Goal: Task Accomplishment & Management: Complete application form

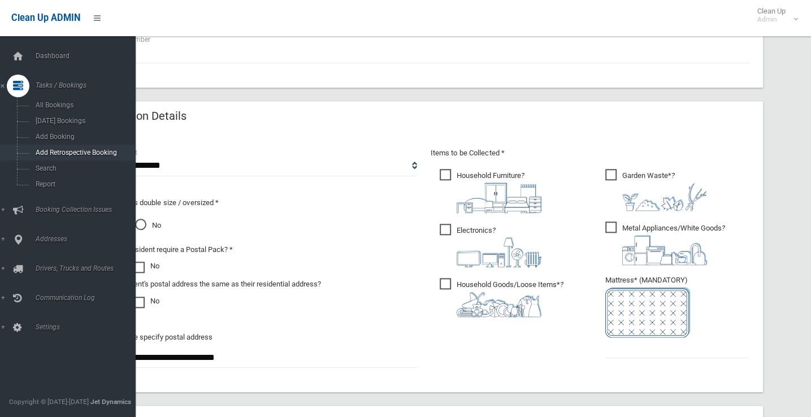
scroll to position [509, 0]
click at [45, 166] on span "Search" at bounding box center [83, 168] width 102 height 8
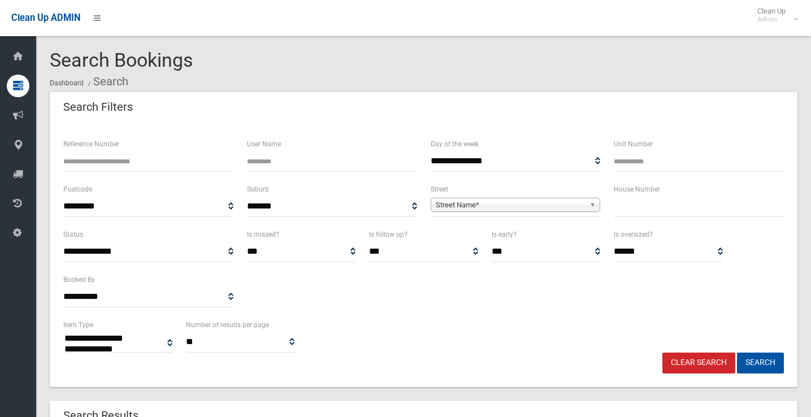
select select
click at [655, 218] on div "House Number" at bounding box center [699, 205] width 184 height 45
click at [655, 211] on input "text" at bounding box center [699, 206] width 170 height 21
type input "**"
click at [568, 207] on span "Street Name*" at bounding box center [511, 205] width 150 height 14
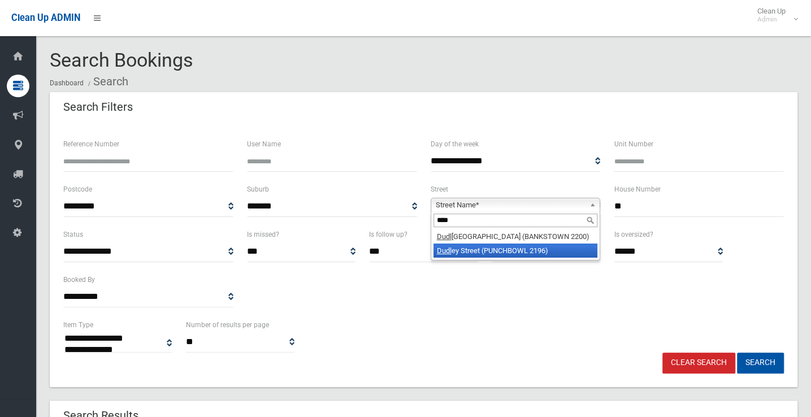
type input "****"
click at [522, 250] on li "Dudl ey Street (PUNCHBOWL 2196)" at bounding box center [515, 251] width 164 height 14
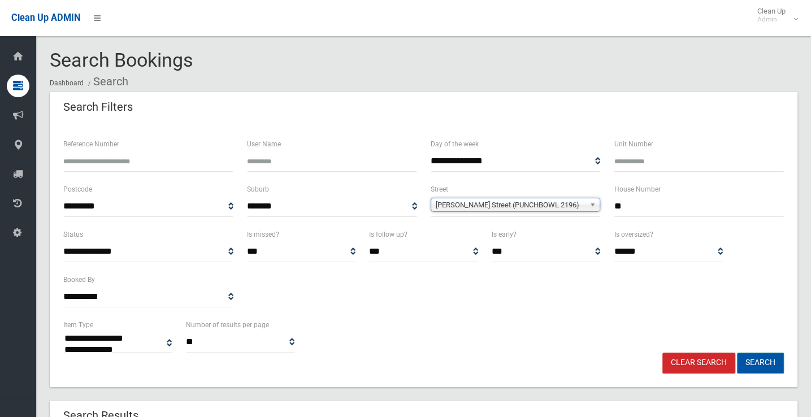
click at [761, 361] on button "Search" at bounding box center [760, 363] width 47 height 21
select select
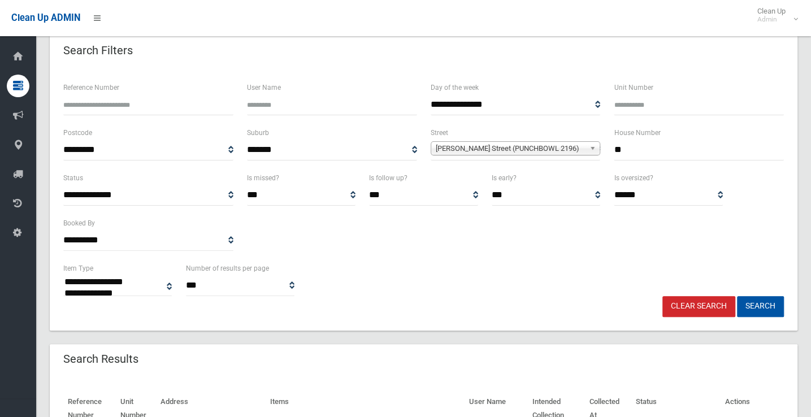
scroll to position [226, 0]
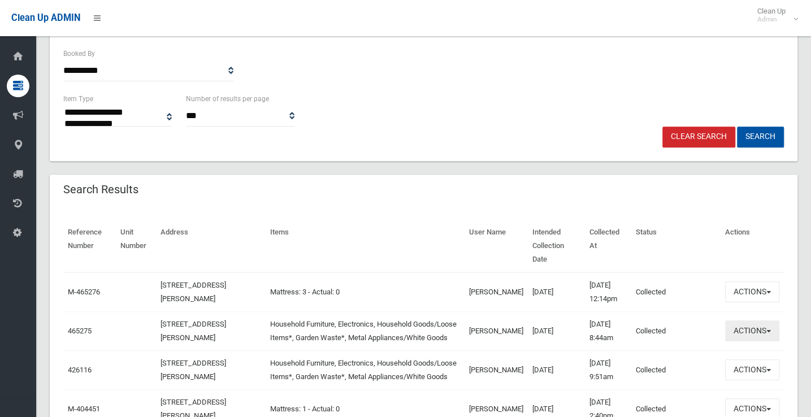
click at [742, 324] on button "Actions" at bounding box center [752, 330] width 54 height 21
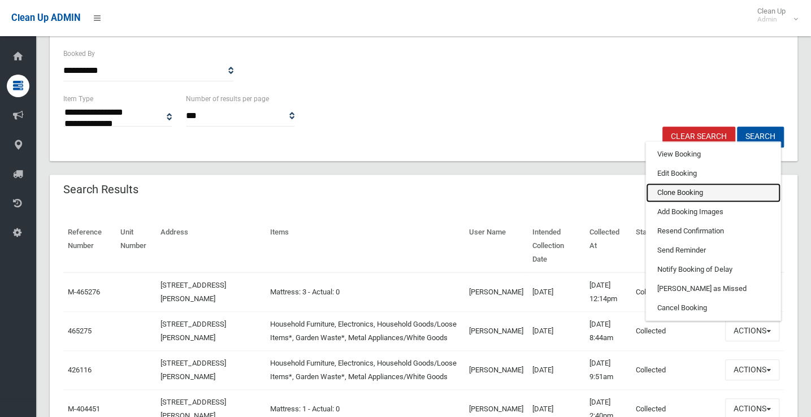
click at [688, 183] on link "Clone Booking" at bounding box center [713, 192] width 134 height 19
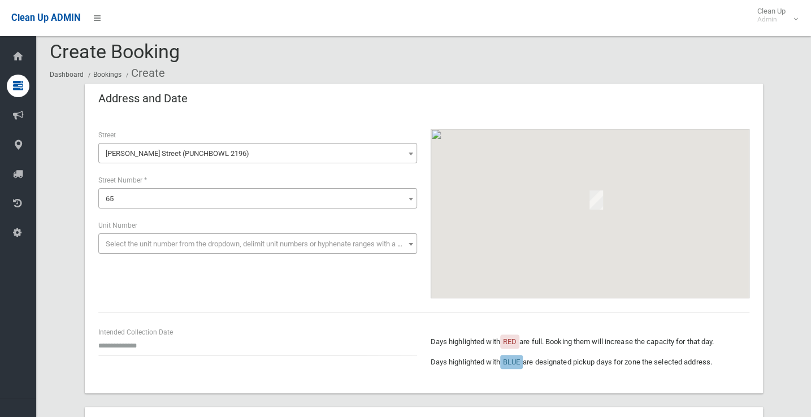
scroll to position [113, 0]
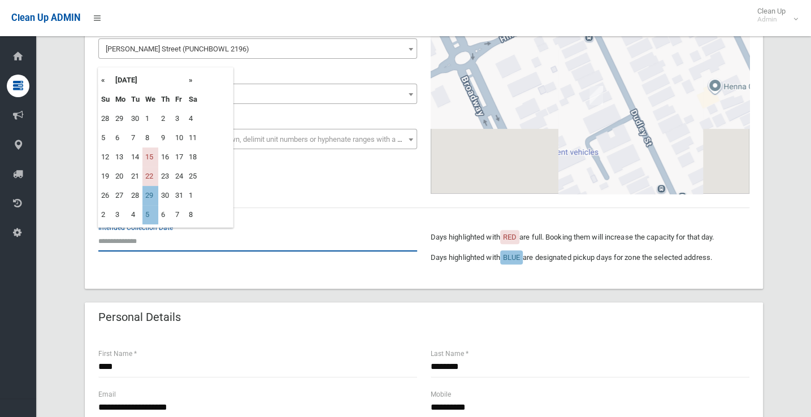
click at [129, 242] on input "text" at bounding box center [257, 241] width 319 height 21
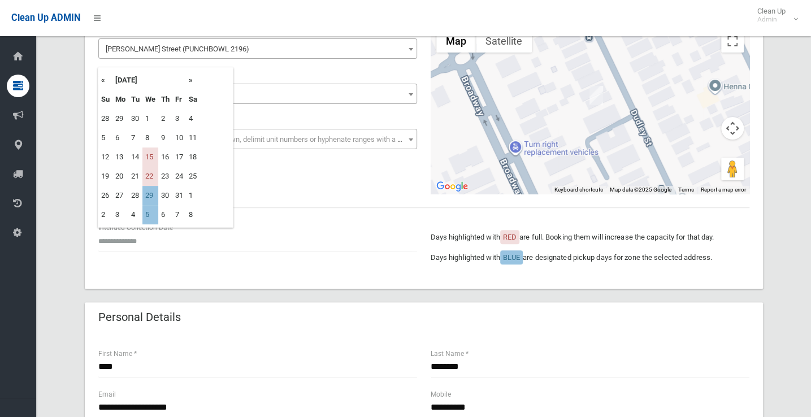
click at [193, 81] on th "»" at bounding box center [193, 80] width 14 height 19
click at [155, 119] on td "29" at bounding box center [150, 118] width 16 height 19
type input "**********"
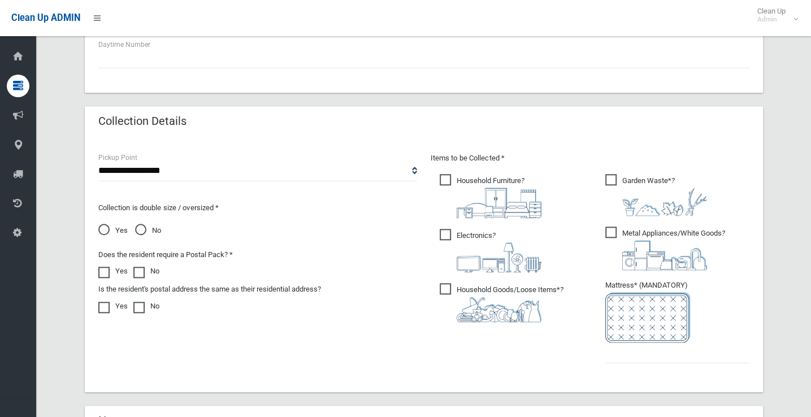
scroll to position [509, 0]
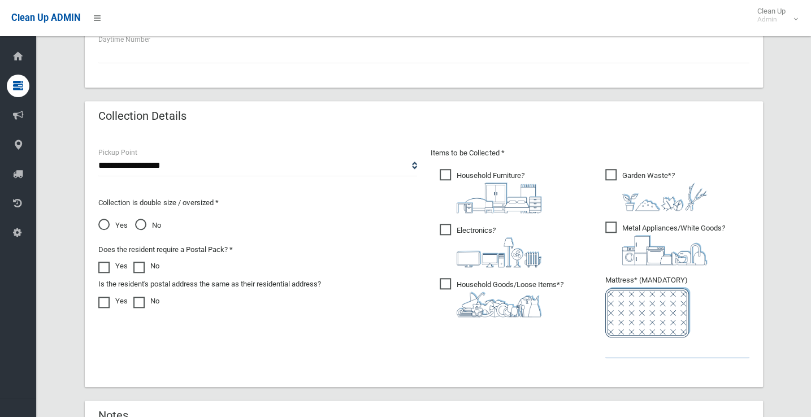
click at [637, 353] on input "text" at bounding box center [677, 347] width 144 height 21
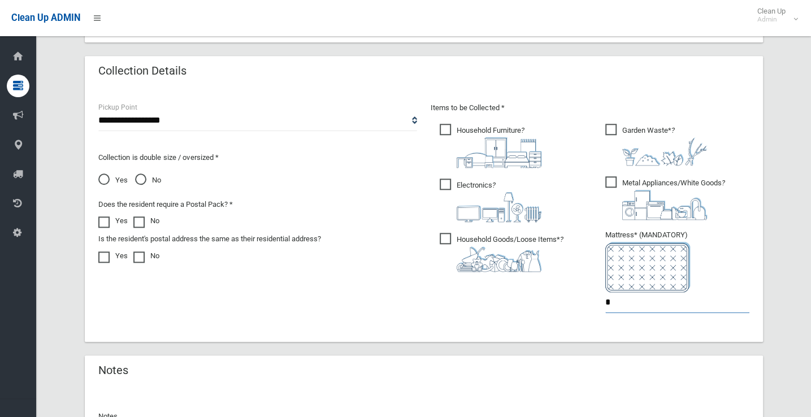
scroll to position [678, 0]
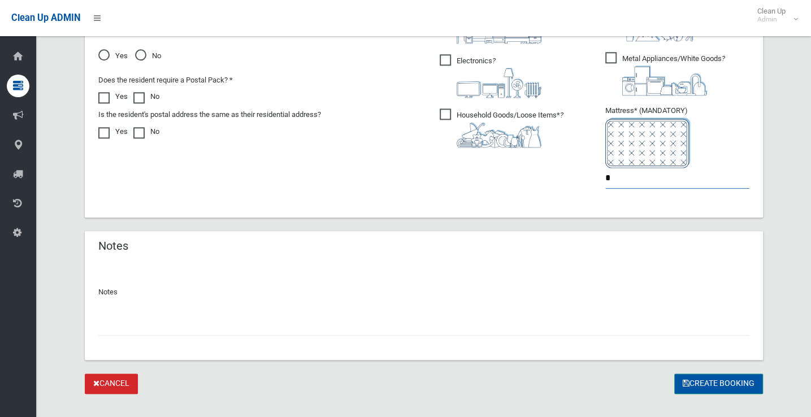
type input "*"
click at [711, 381] on button "Create Booking" at bounding box center [718, 384] width 89 height 21
